Goal: Transaction & Acquisition: Purchase product/service

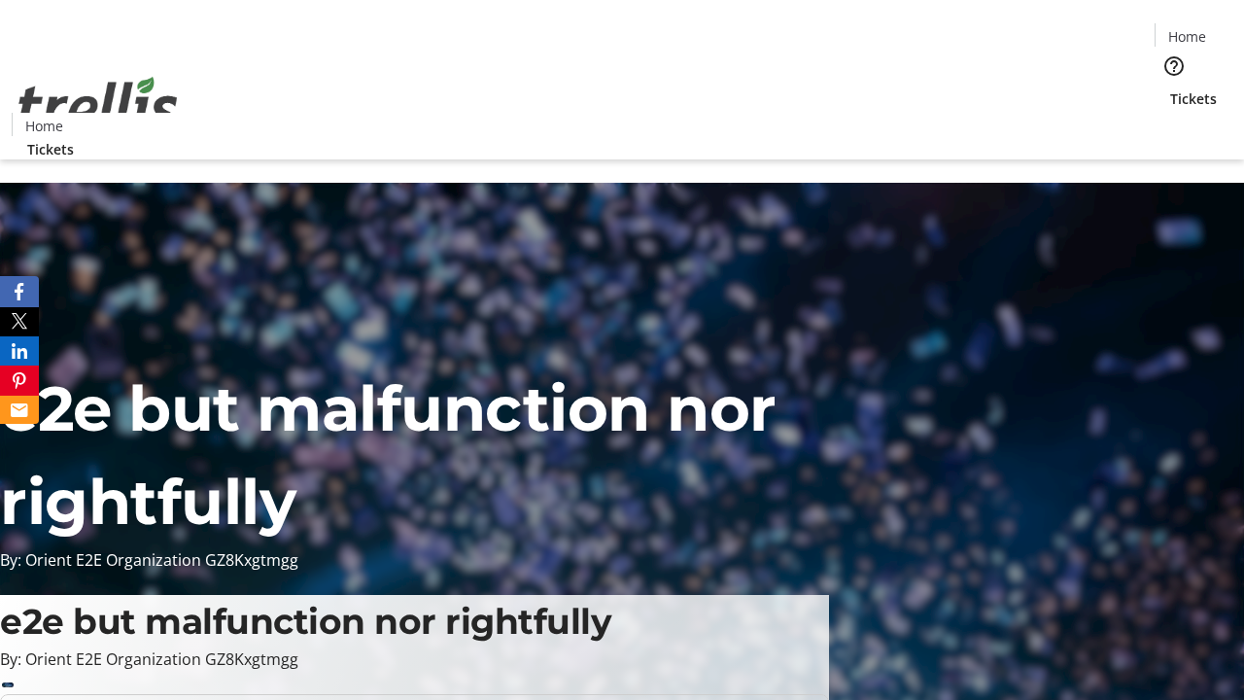
click at [1171, 88] on span "Tickets" at bounding box center [1194, 98] width 47 height 20
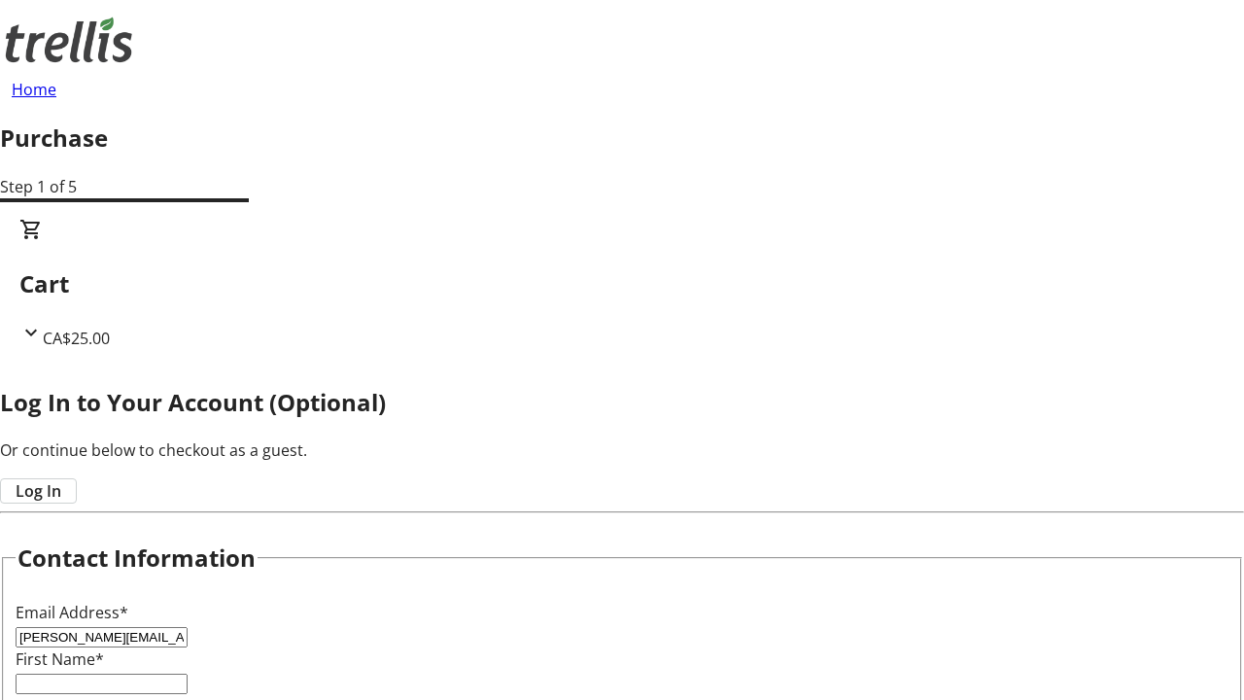
type input "[PERSON_NAME][EMAIL_ADDRESS][DOMAIN_NAME]"
type input "[PERSON_NAME]"
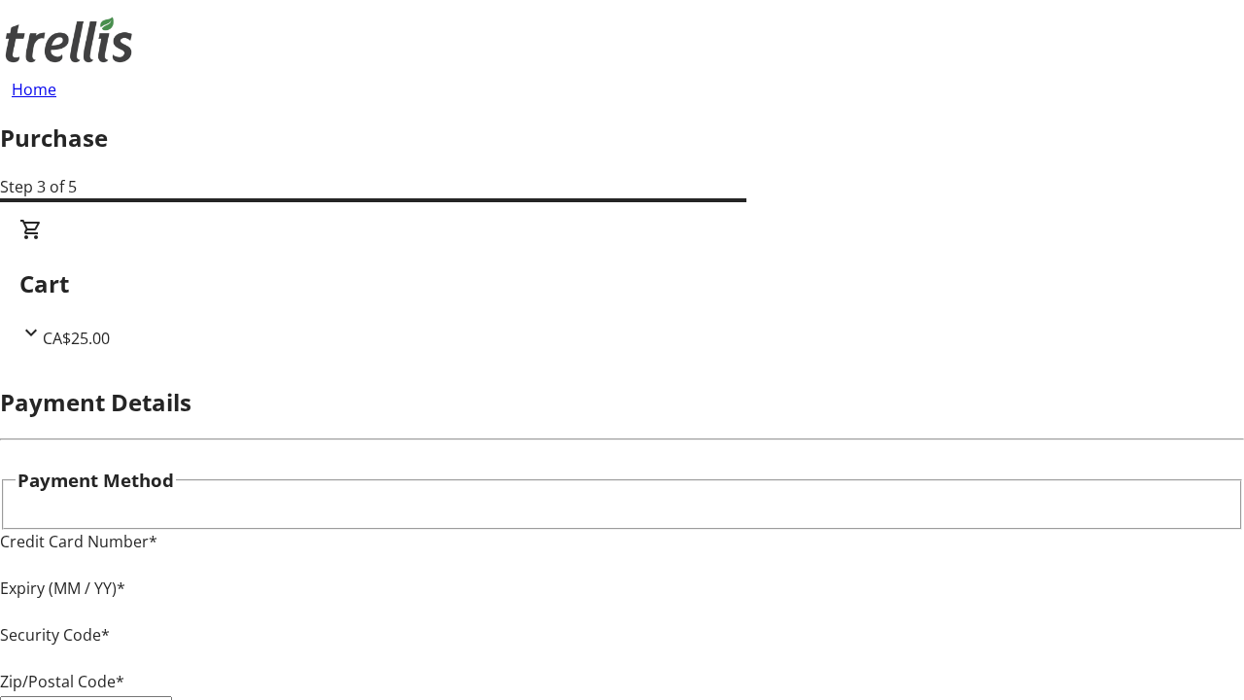
type input "V1Y 0C2"
